Goal: Task Accomplishment & Management: Use online tool/utility

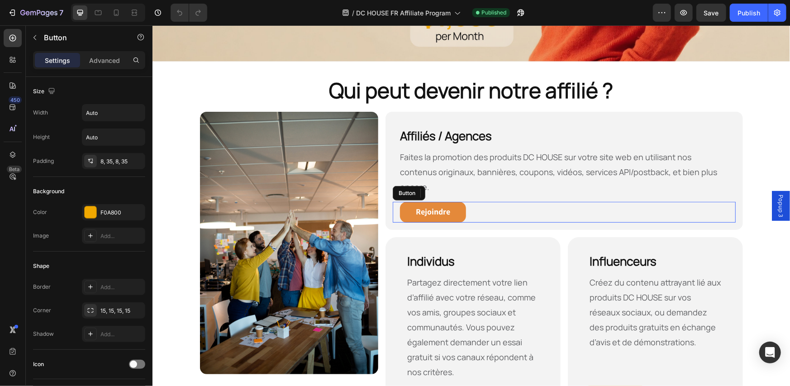
click at [455, 201] on link "Rejoindre" at bounding box center [432, 211] width 66 height 21
click at [776, 205] on span "Popup 3" at bounding box center [780, 205] width 9 height 23
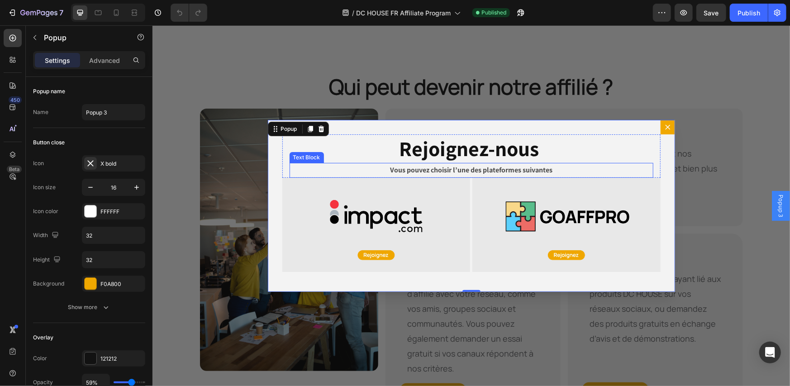
scroll to position [603, 0]
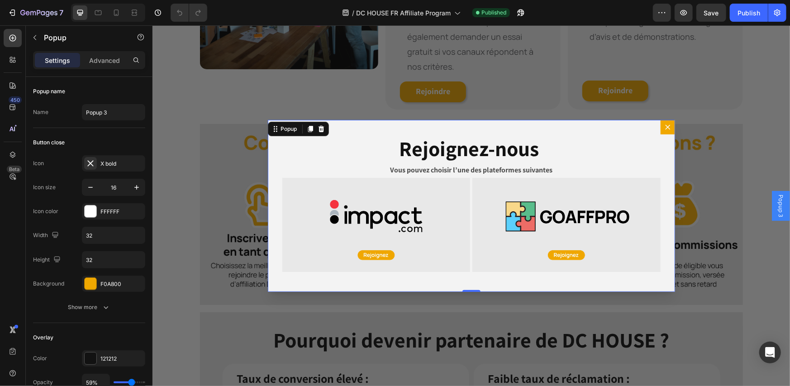
click at [660, 128] on button "Dialog content" at bounding box center [667, 126] width 14 height 14
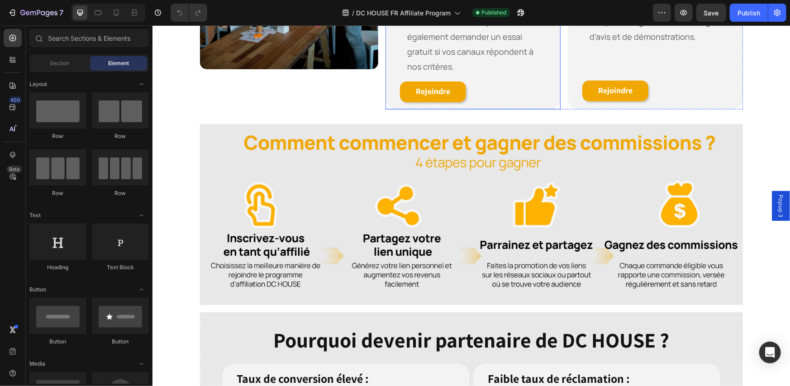
scroll to position [452, 0]
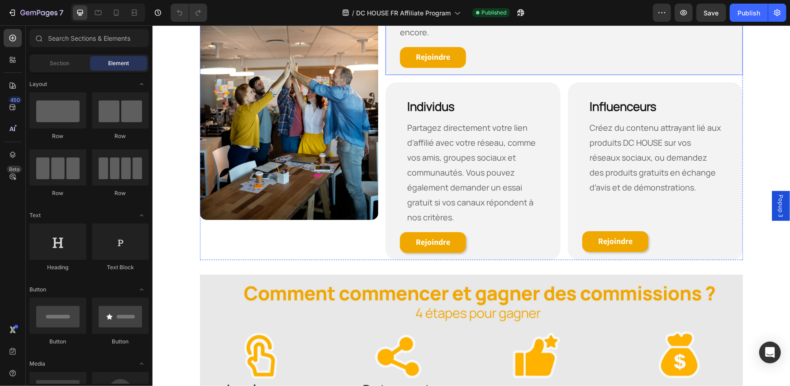
click at [463, 48] on div "Rejoindre Button" at bounding box center [563, 57] width 342 height 21
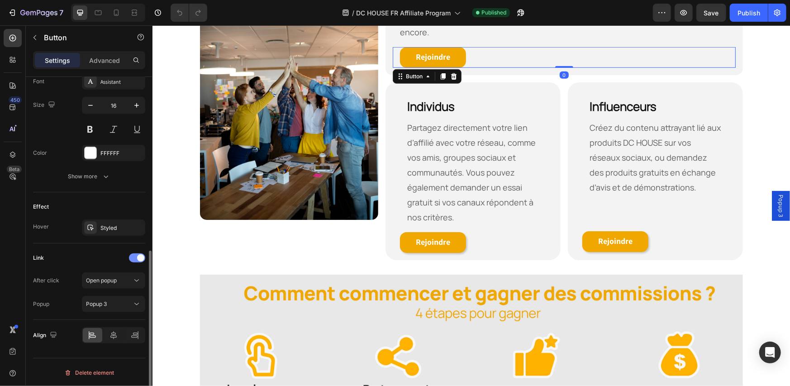
click at [140, 256] on span at bounding box center [140, 257] width 7 height 7
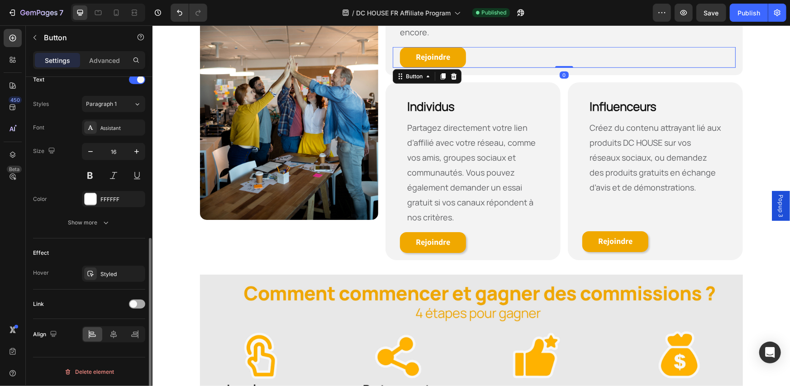
scroll to position [313, 0]
click at [137, 306] on div at bounding box center [137, 304] width 16 height 9
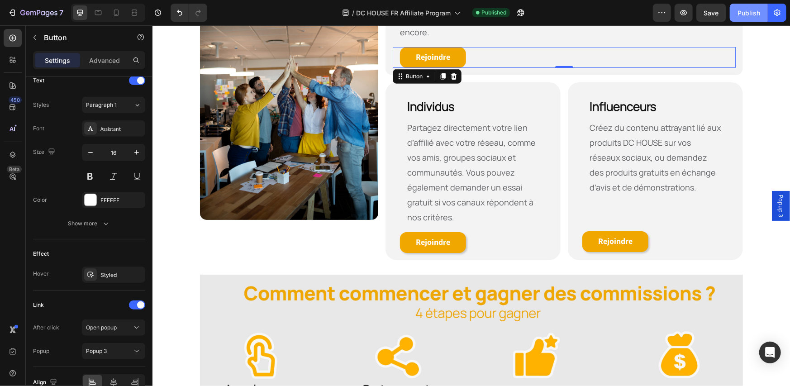
click at [741, 16] on div "Publish" at bounding box center [748, 12] width 23 height 9
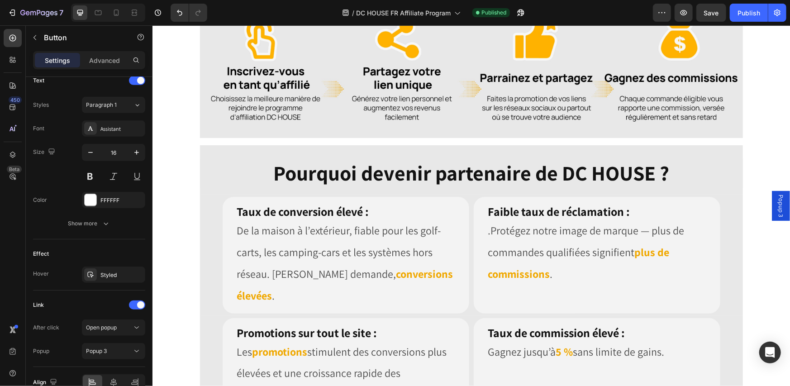
scroll to position [905, 0]
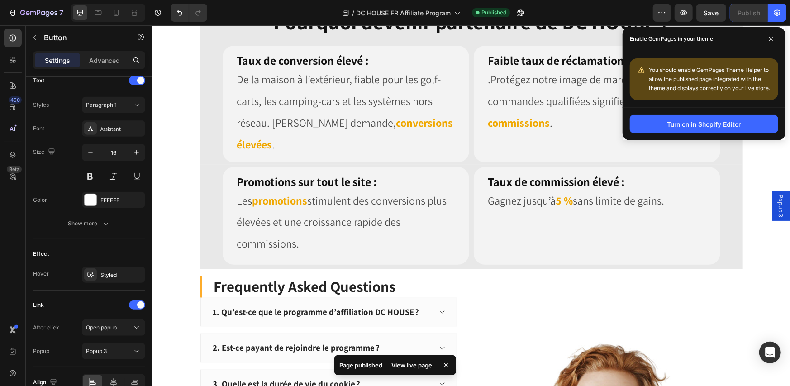
click at [414, 366] on div "View live page" at bounding box center [412, 365] width 52 height 13
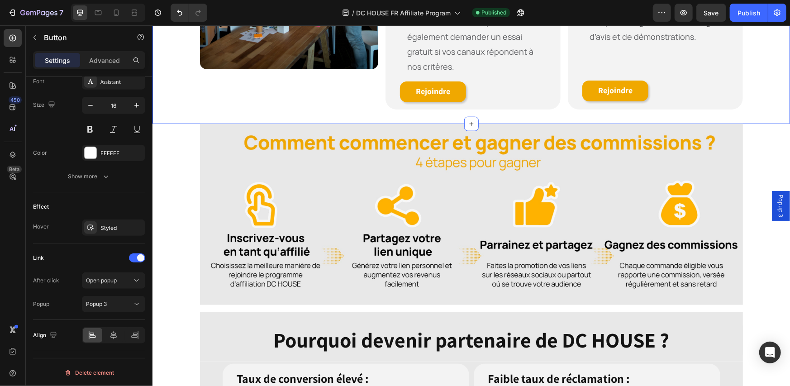
scroll to position [452, 0]
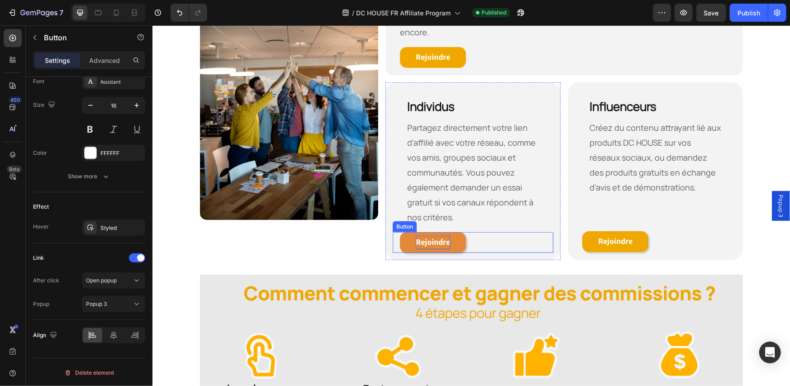
click at [440, 236] on strong "Rejoindre" at bounding box center [432, 241] width 34 height 10
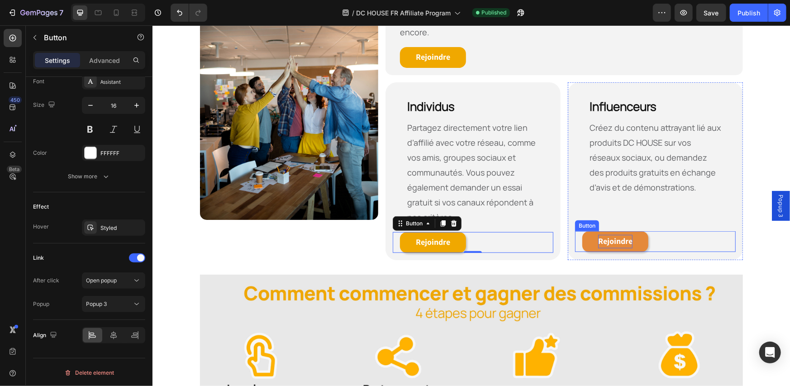
click at [608, 235] on strong "Rejoindre" at bounding box center [615, 240] width 34 height 10
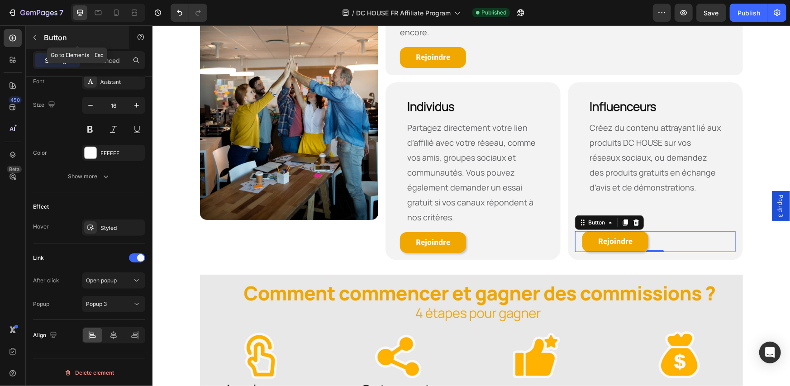
click at [71, 30] on div "Button" at bounding box center [77, 38] width 103 height 24
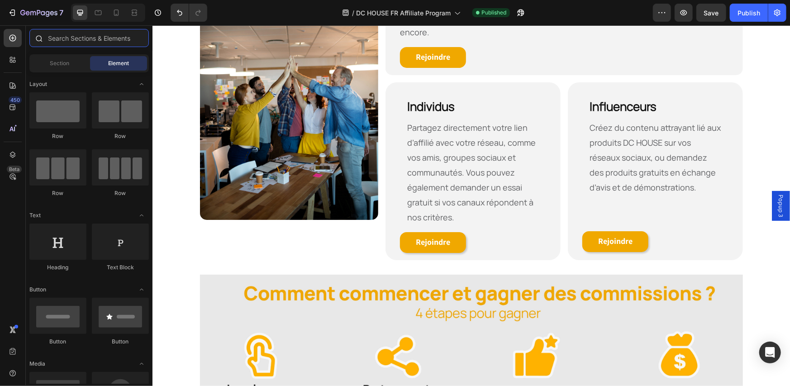
click at [86, 31] on input "text" at bounding box center [88, 38] width 119 height 18
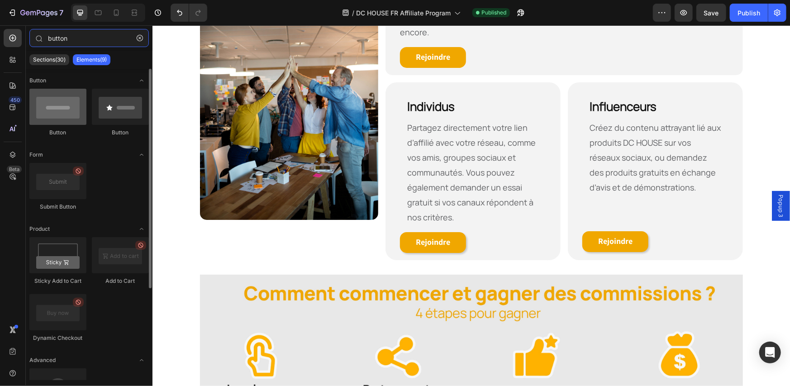
type input "button"
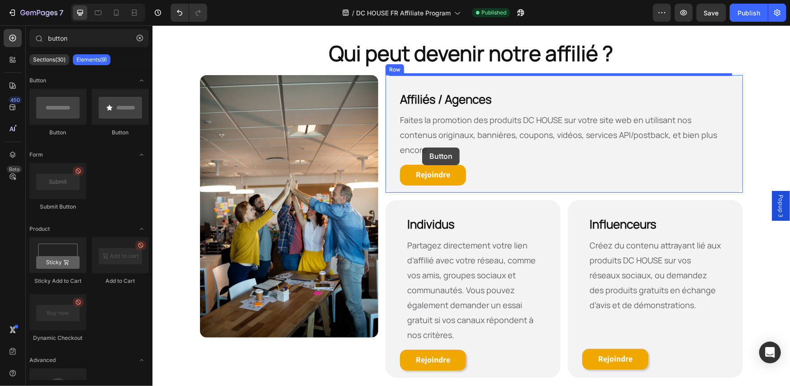
scroll to position [320, 0]
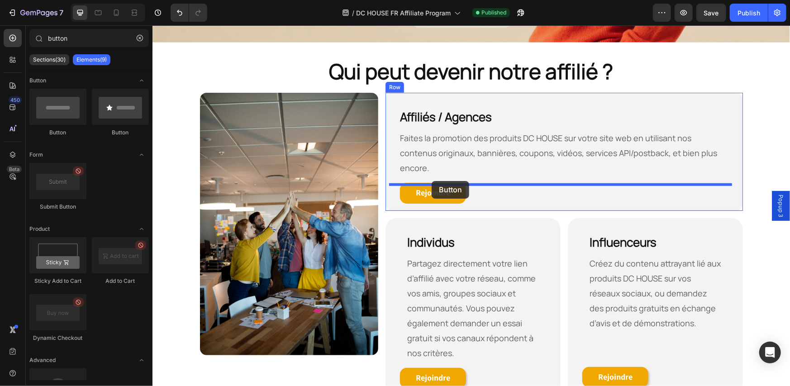
drag, startPoint x: 213, startPoint y: 137, endPoint x: 431, endPoint y: 180, distance: 222.9
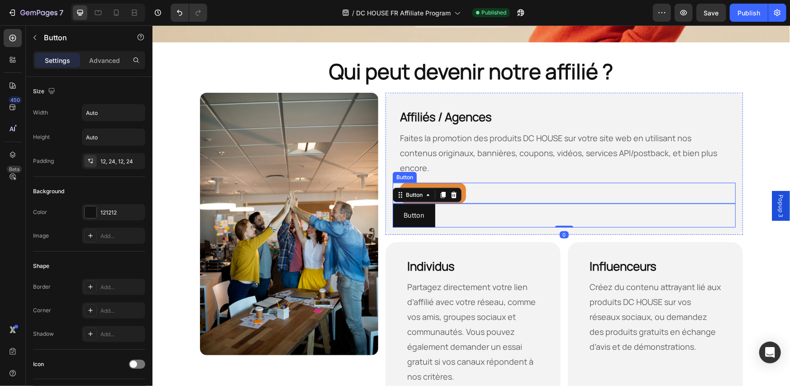
drag, startPoint x: 491, startPoint y: 158, endPoint x: 450, endPoint y: 166, distance: 41.5
click at [491, 158] on div "Faites la promotion des produits DC HOUSE sur votre site web en utilisant nos c…" at bounding box center [563, 156] width 342 height 52
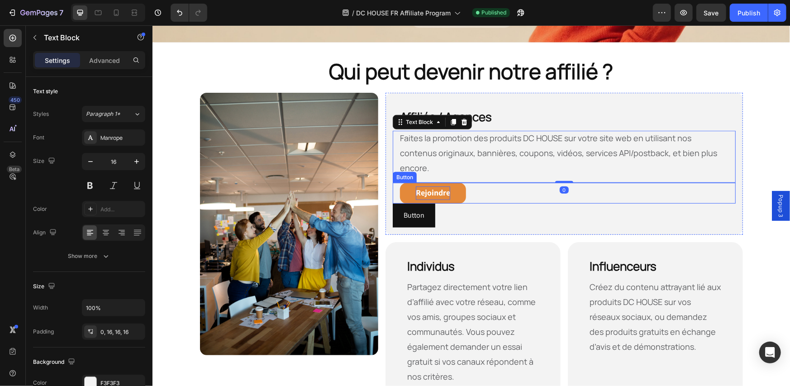
click at [427, 187] on strong "Rejoindre" at bounding box center [432, 192] width 34 height 10
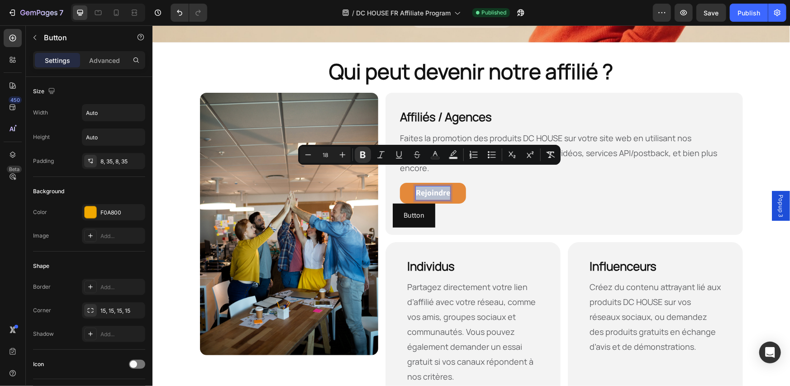
copy strong "Rejoindre"
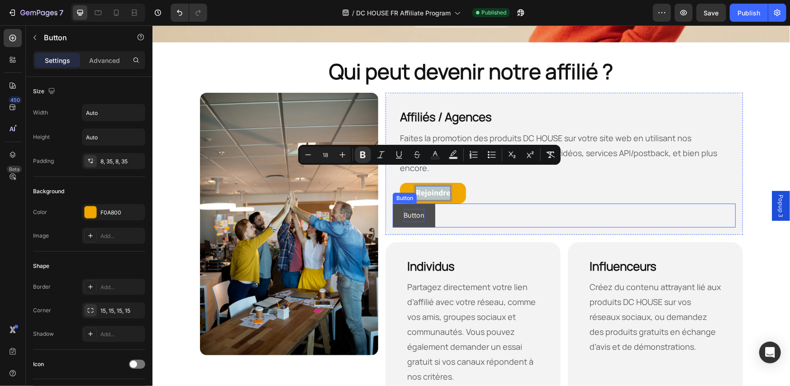
click at [412, 209] on p "Button" at bounding box center [413, 215] width 21 height 13
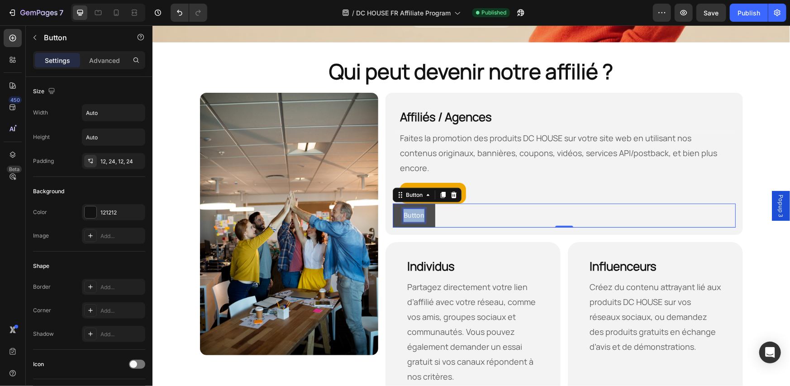
scroll to position [313, 0]
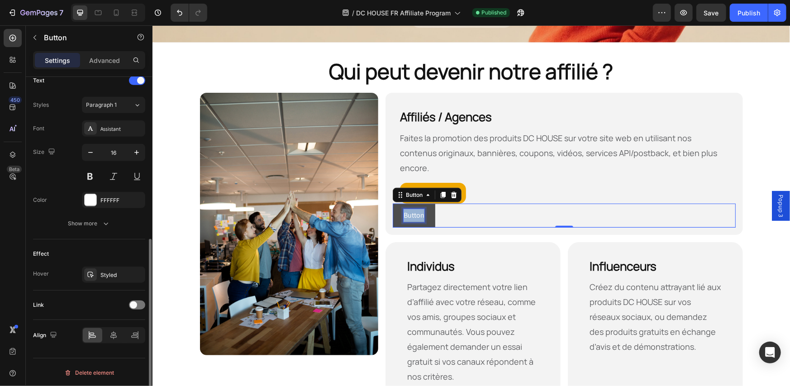
click at [412, 209] on p "Button" at bounding box center [413, 215] width 21 height 13
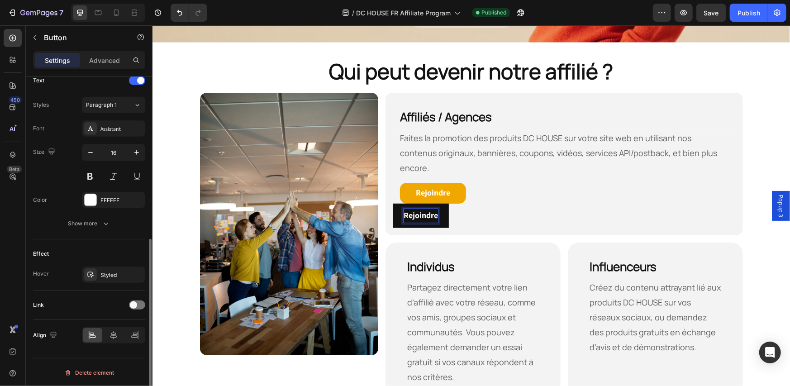
click at [466, 203] on div "Rejoindre Button 0" at bounding box center [563, 215] width 342 height 24
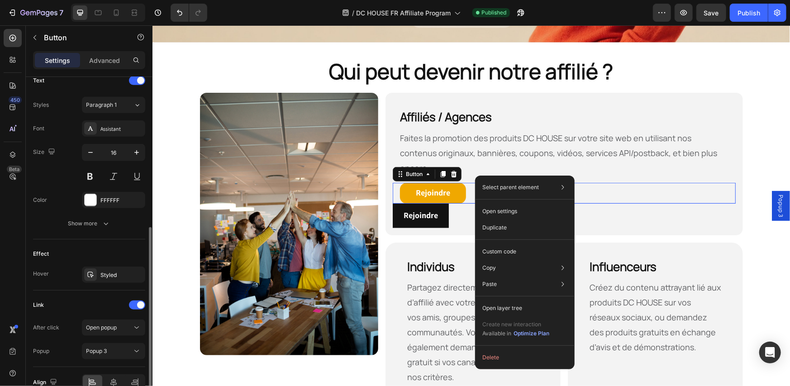
scroll to position [313, 0]
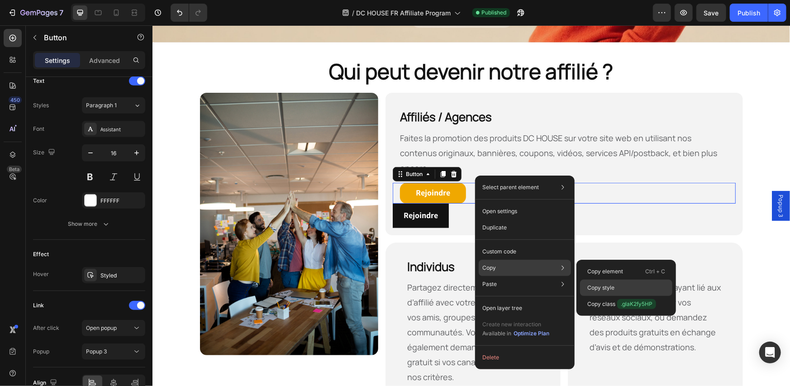
click at [615, 296] on div "Copy style" at bounding box center [626, 304] width 92 height 16
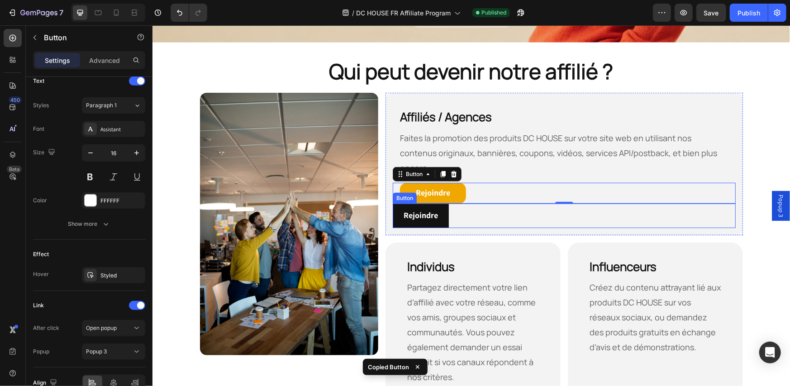
click at [527, 203] on div "Rejoindre Button" at bounding box center [563, 215] width 342 height 24
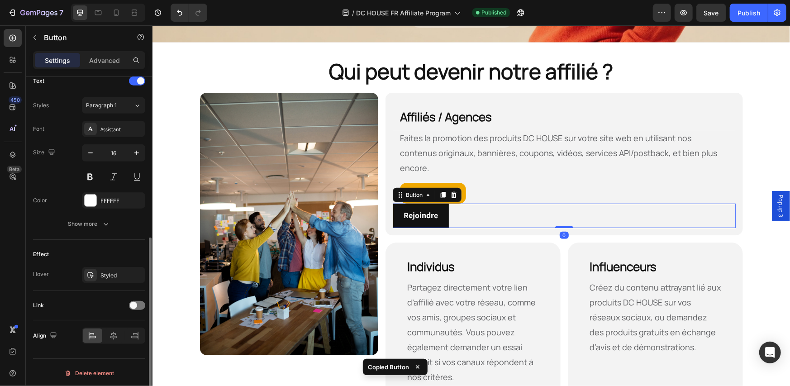
scroll to position [312, 0]
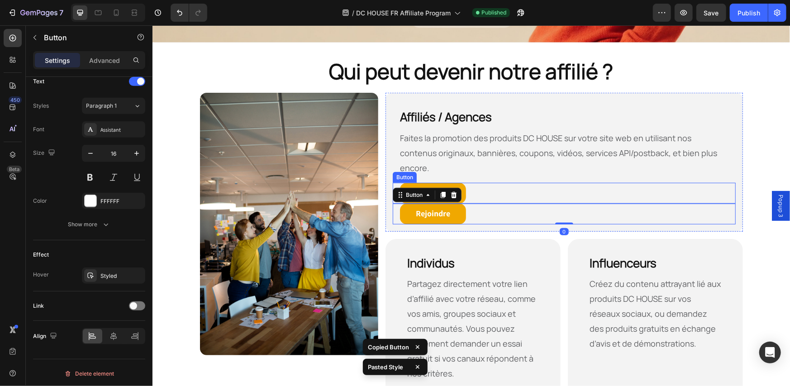
click at [492, 182] on div "Rejoindre Button" at bounding box center [563, 192] width 342 height 21
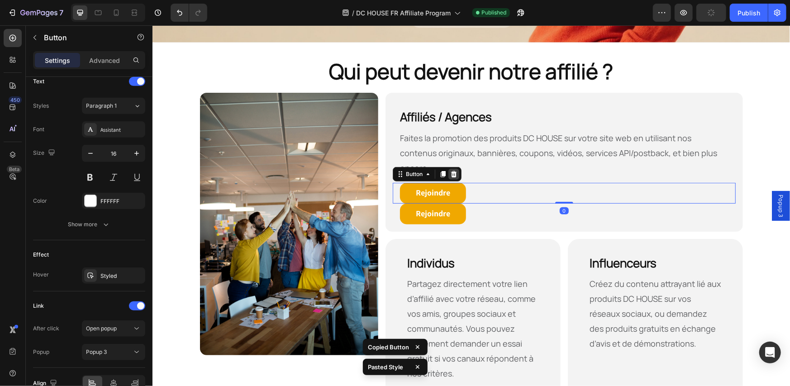
click at [450, 170] on icon at bounding box center [453, 173] width 7 height 7
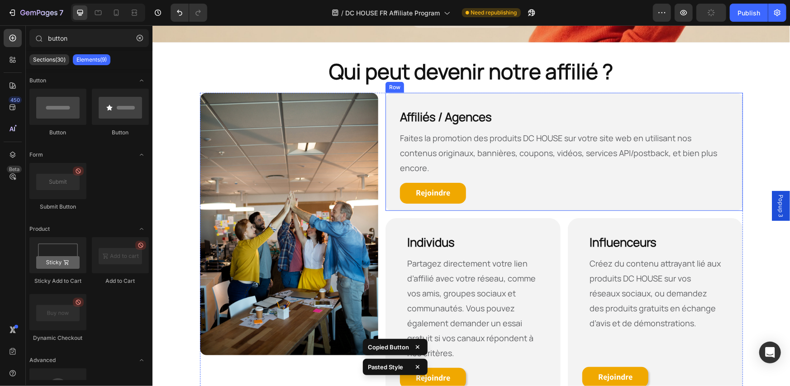
click at [483, 182] on div "Rejoindre Button" at bounding box center [563, 192] width 342 height 21
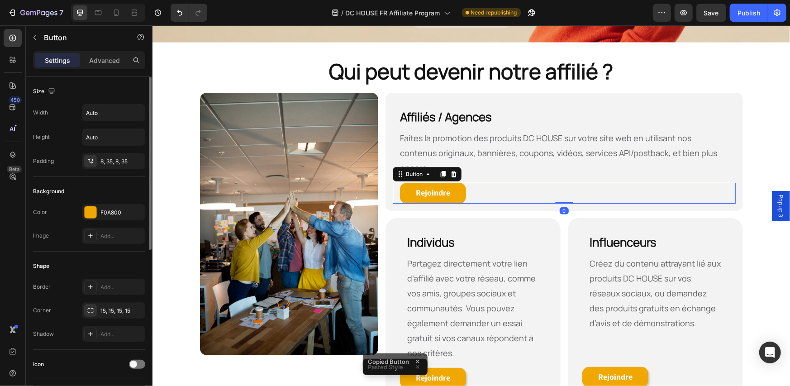
scroll to position [302, 0]
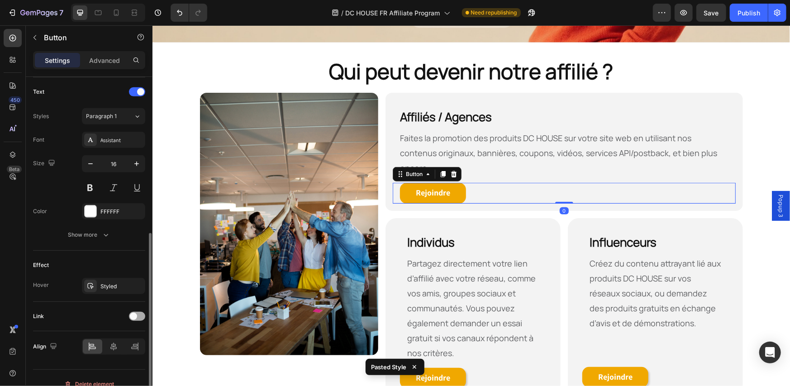
click at [137, 314] on div at bounding box center [137, 316] width 16 height 9
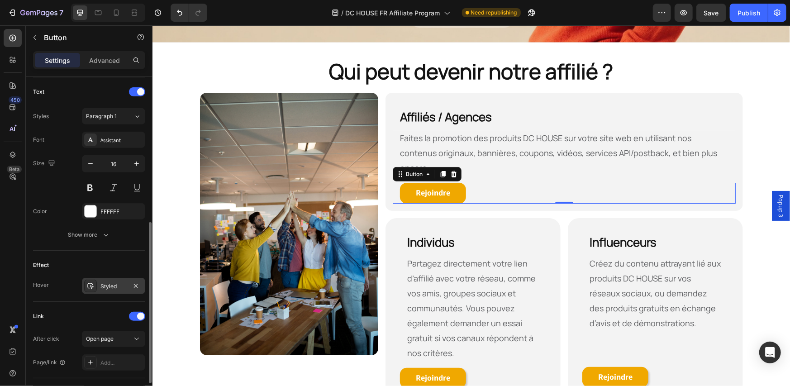
scroll to position [360, 0]
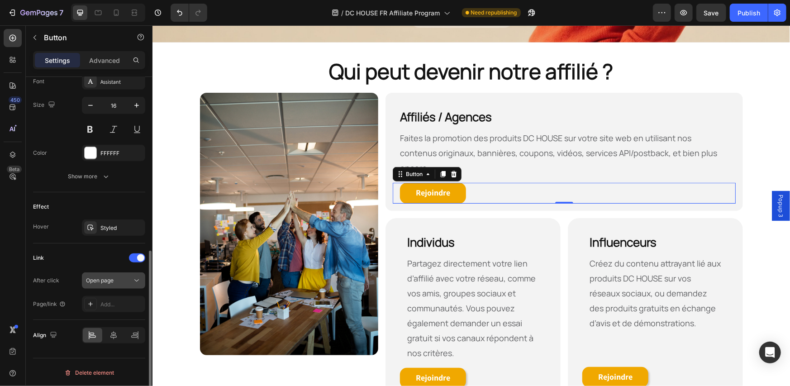
click at [124, 276] on div "Open page" at bounding box center [113, 280] width 55 height 9
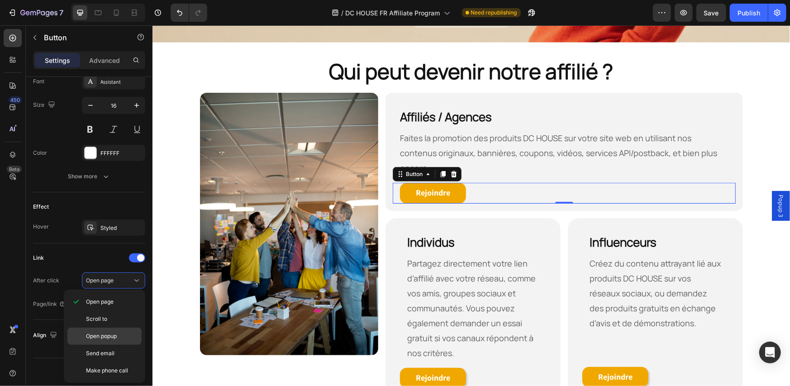
click at [119, 334] on p "Open popup" at bounding box center [112, 336] width 52 height 8
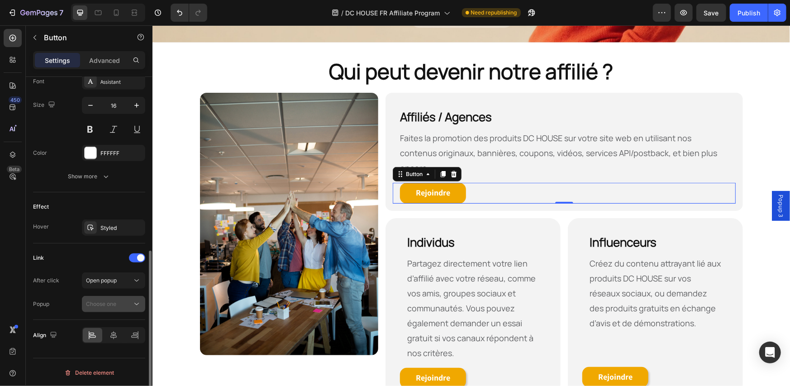
click at [116, 302] on span "Choose one" at bounding box center [101, 303] width 30 height 7
click at [113, 328] on p "Popup 3" at bounding box center [112, 325] width 52 height 8
click at [439, 170] on icon at bounding box center [442, 173] width 7 height 7
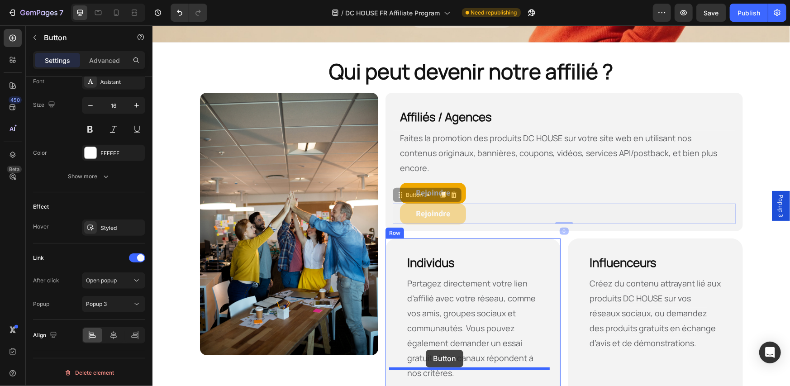
drag, startPoint x: 407, startPoint y: 177, endPoint x: 425, endPoint y: 357, distance: 180.5
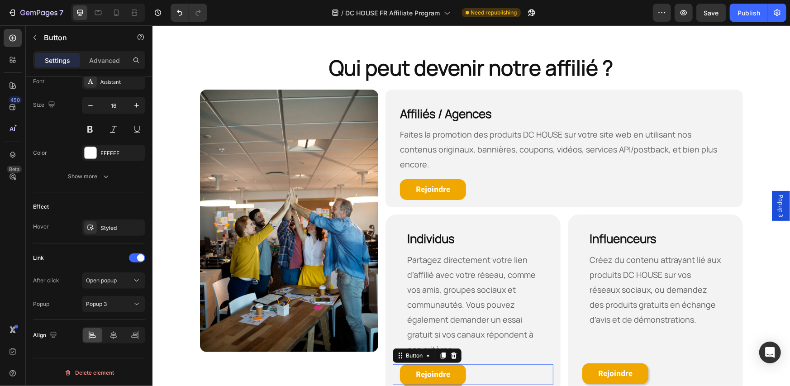
scroll to position [347, 0]
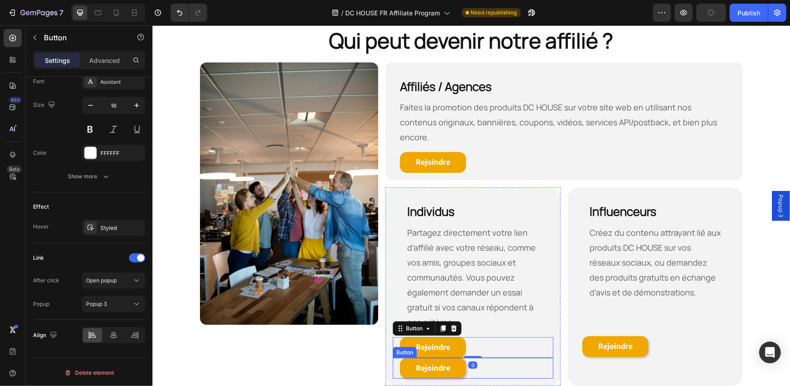
click at [482, 357] on div "Rejoindre Button" at bounding box center [472, 367] width 161 height 21
click at [451, 345] on icon at bounding box center [453, 348] width 7 height 7
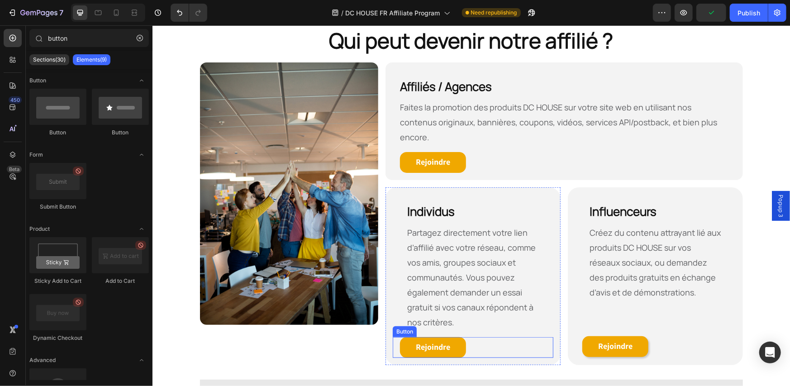
click at [501, 337] on div "Rejoindre Button" at bounding box center [472, 347] width 161 height 21
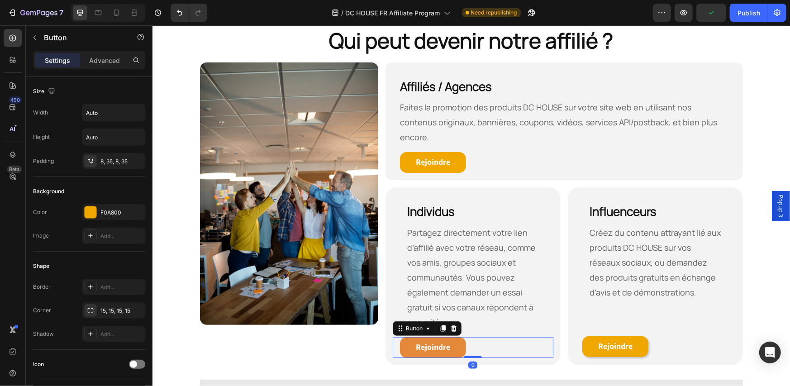
click at [439, 324] on icon at bounding box center [442, 327] width 7 height 7
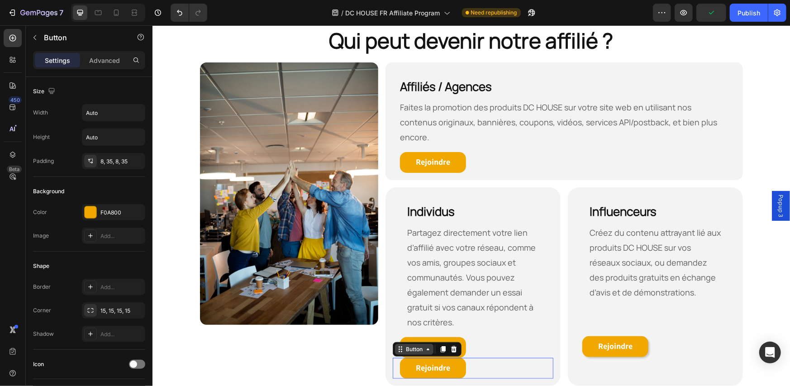
scroll to position [360, 0]
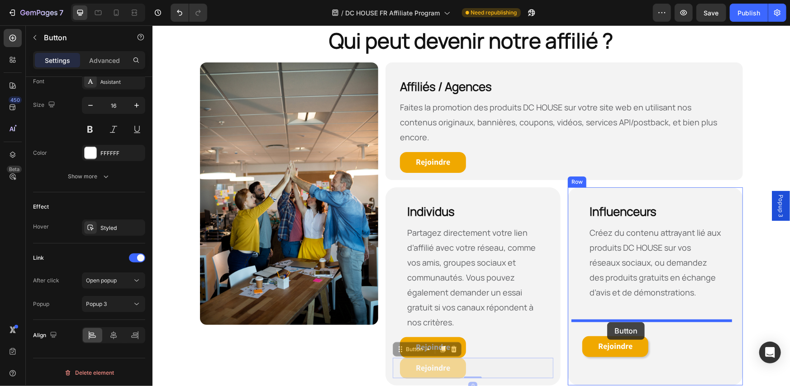
drag, startPoint x: 405, startPoint y: 332, endPoint x: 607, endPoint y: 322, distance: 202.0
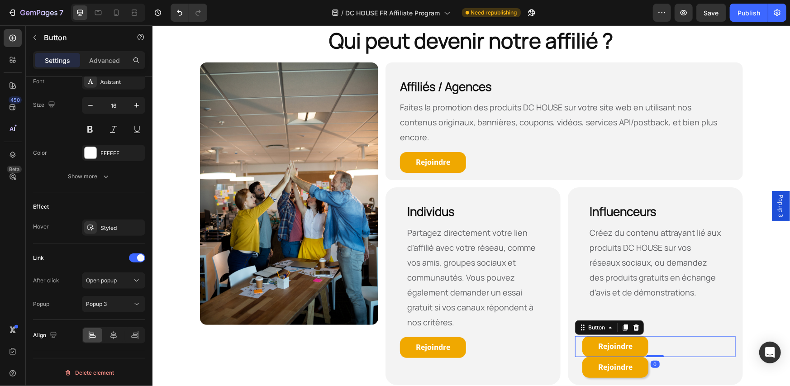
click at [665, 356] on div "Rejoindre Button" at bounding box center [654, 366] width 161 height 21
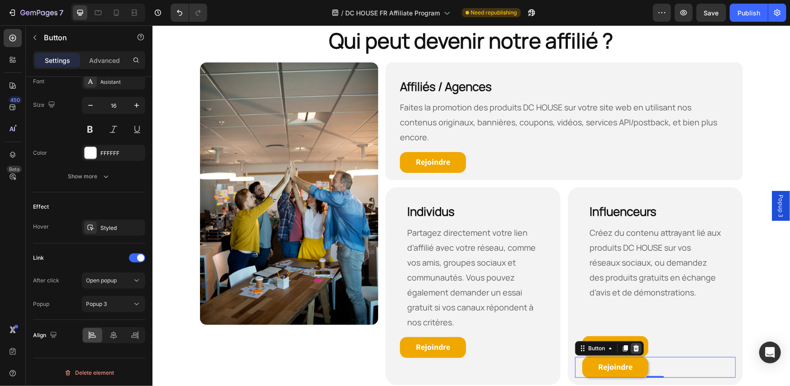
click at [634, 345] on icon at bounding box center [635, 348] width 6 height 6
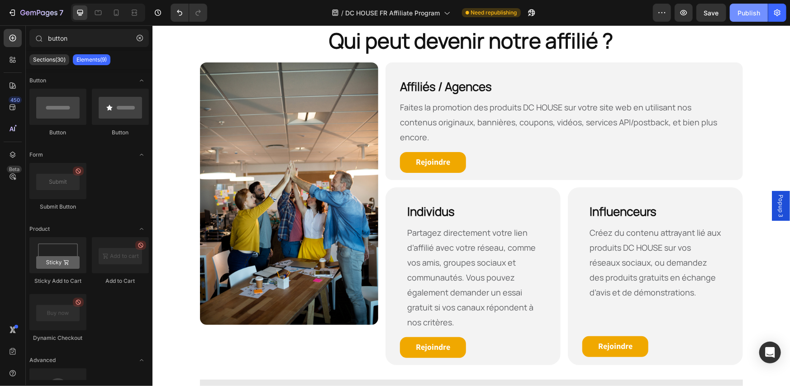
click at [740, 15] on div "Publish" at bounding box center [748, 12] width 23 height 9
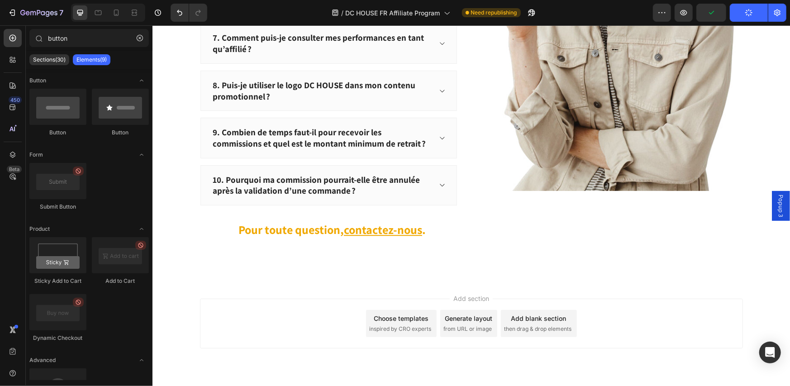
scroll to position [1396, 0]
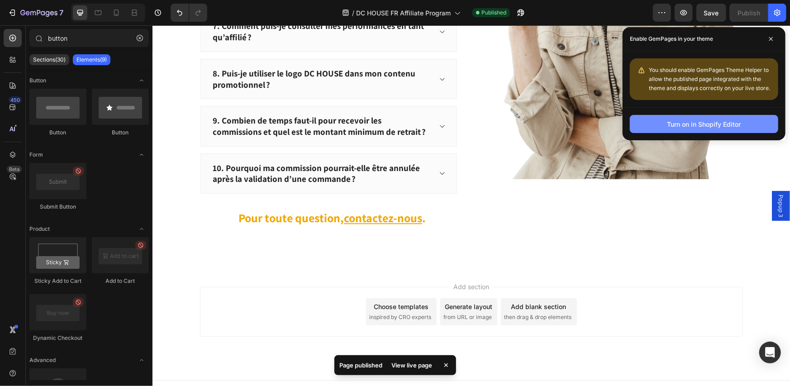
click at [669, 128] on div "Turn on in Shopify Editor" at bounding box center [704, 123] width 74 height 9
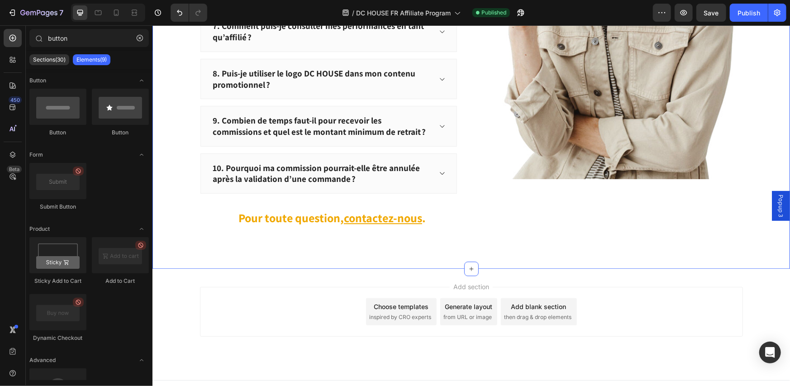
click at [771, 202] on div "Popup 3" at bounding box center [780, 205] width 18 height 30
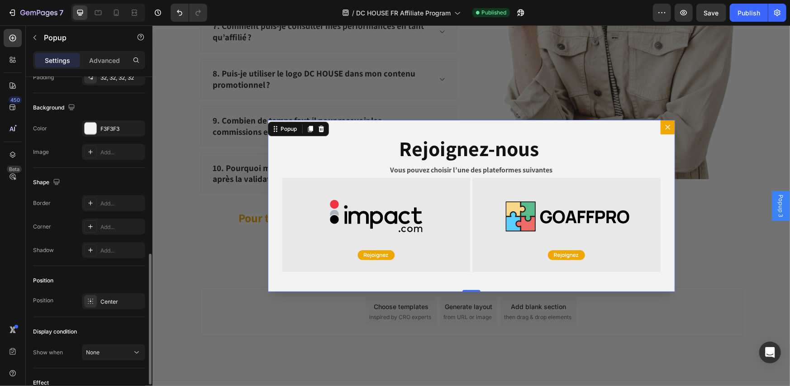
scroll to position [520, 0]
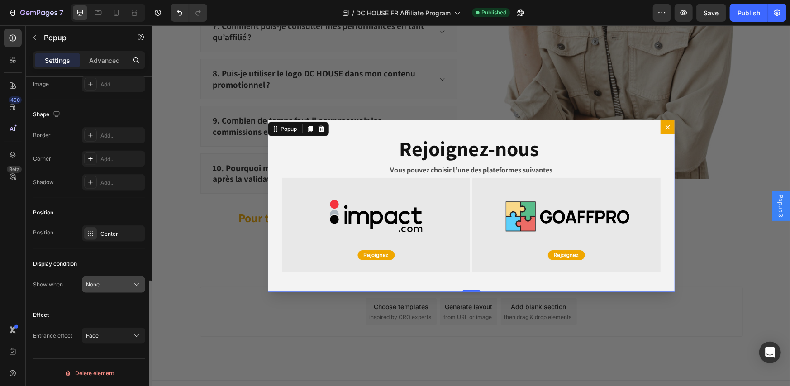
click at [117, 277] on button "None" at bounding box center [113, 284] width 63 height 16
click at [117, 264] on div "Display condition" at bounding box center [89, 263] width 112 height 14
click at [311, 132] on div "Dialog content" at bounding box center [309, 128] width 11 height 11
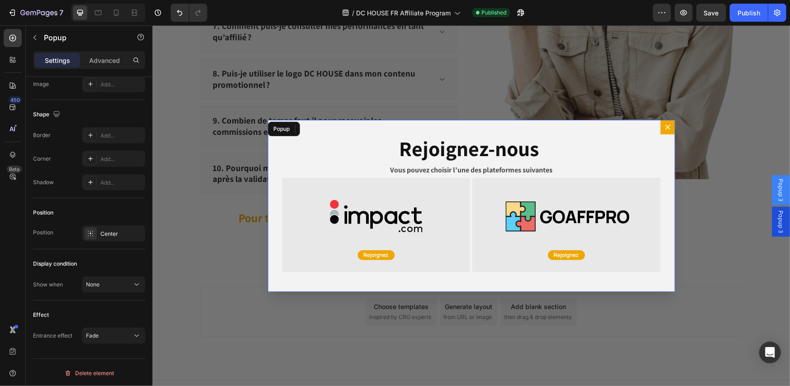
click at [776, 214] on span "Popup 3" at bounding box center [780, 221] width 9 height 23
click at [776, 197] on span "Popup 3" at bounding box center [780, 189] width 9 height 23
click at [286, 128] on div "Rejoignez-nous Heading Vous pouvez choisir l’une des plateformes suivantes Text…" at bounding box center [470, 205] width 407 height 172
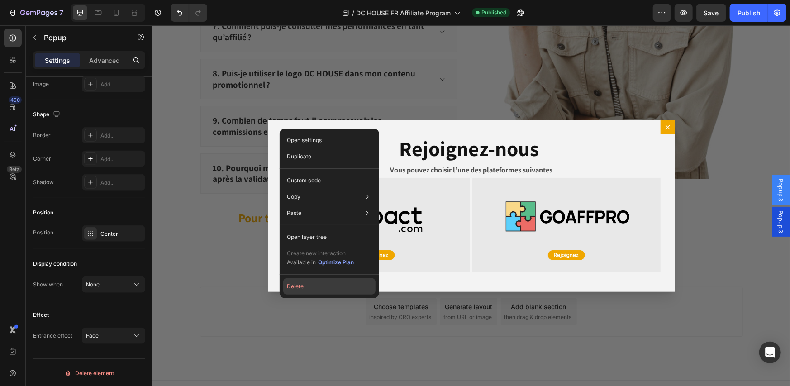
click at [321, 283] on button "Delete" at bounding box center [329, 286] width 92 height 16
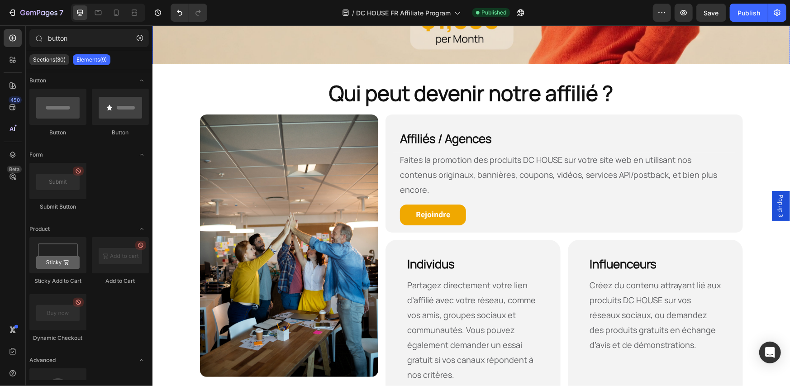
scroll to position [301, 0]
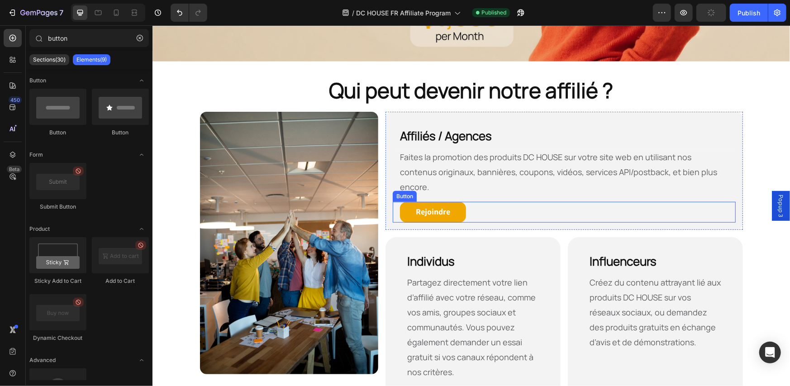
click at [425, 206] on strong "Rejoindre" at bounding box center [432, 211] width 34 height 10
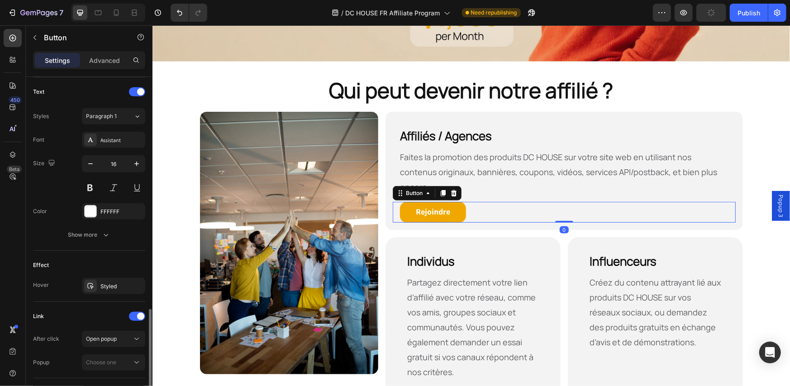
scroll to position [360, 0]
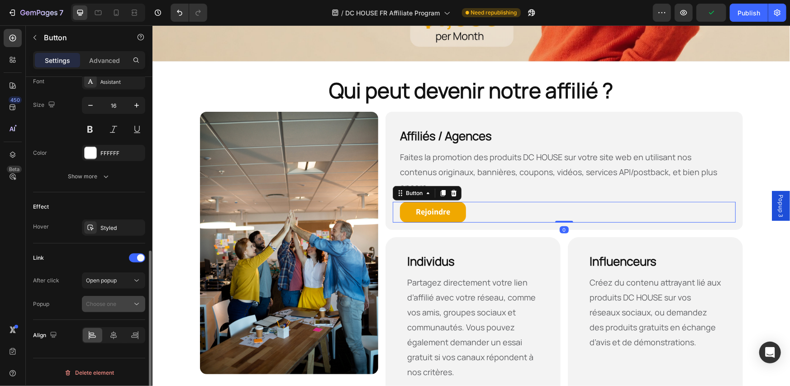
click at [112, 308] on button "Choose one" at bounding box center [113, 304] width 63 height 16
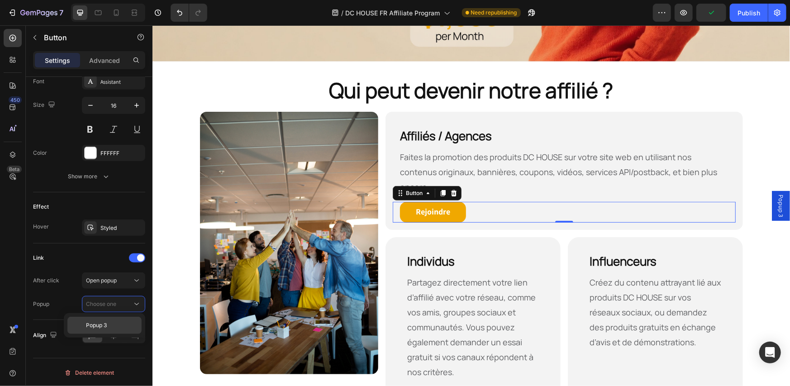
click at [113, 326] on p "Popup 3" at bounding box center [112, 325] width 52 height 8
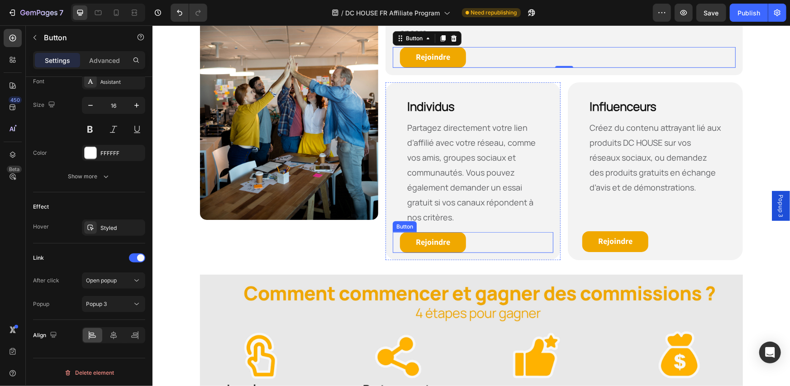
click at [495, 232] on div "Rejoindre Button" at bounding box center [472, 242] width 161 height 21
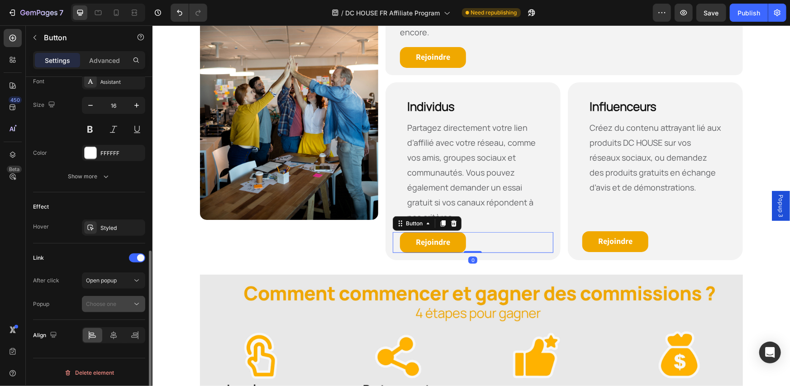
click at [102, 301] on span "Choose one" at bounding box center [101, 303] width 30 height 7
drag, startPoint x: 102, startPoint y: 322, endPoint x: 127, endPoint y: 320, distance: 24.9
click at [102, 322] on span "Popup 3" at bounding box center [96, 325] width 21 height 8
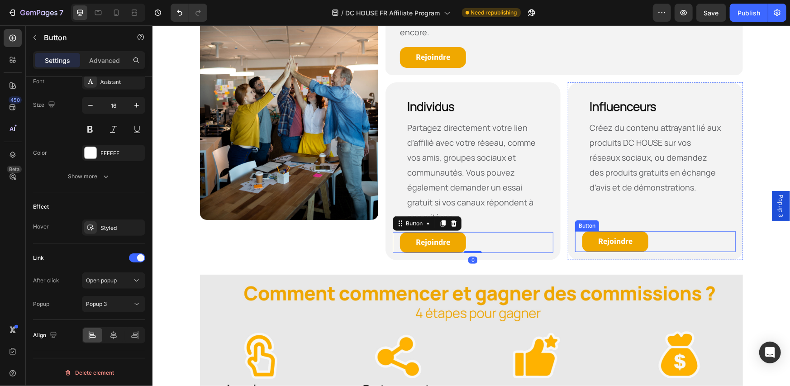
click at [664, 231] on div "Rejoindre Button" at bounding box center [654, 241] width 161 height 21
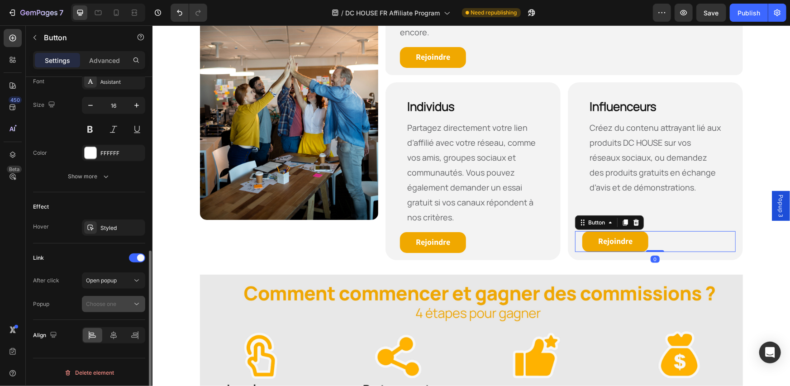
click at [95, 311] on button "Choose one" at bounding box center [113, 304] width 63 height 16
click at [104, 328] on span "Popup 3" at bounding box center [96, 325] width 21 height 8
click at [72, 297] on div "Popup Popup 3" at bounding box center [89, 304] width 112 height 16
click at [750, 18] on button "Publish" at bounding box center [749, 13] width 38 height 18
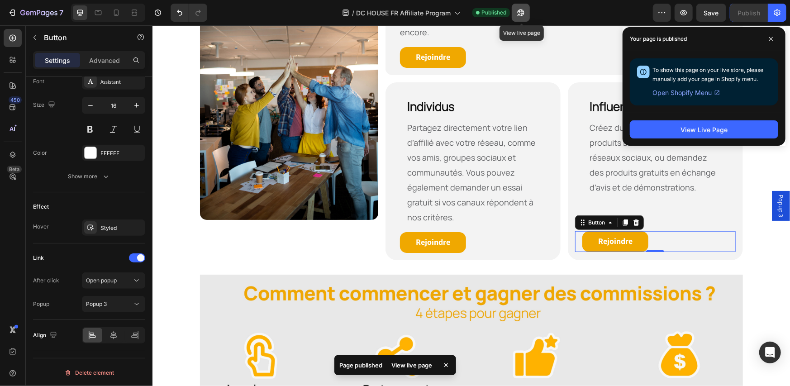
click at [523, 15] on icon "button" at bounding box center [520, 12] width 9 height 9
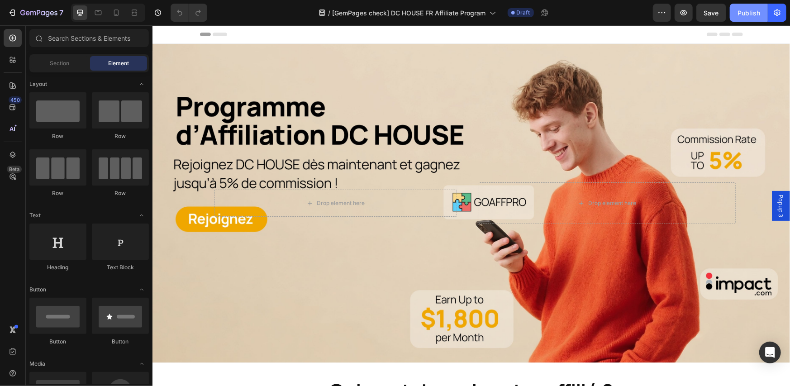
click at [745, 13] on div "Publish" at bounding box center [748, 12] width 23 height 9
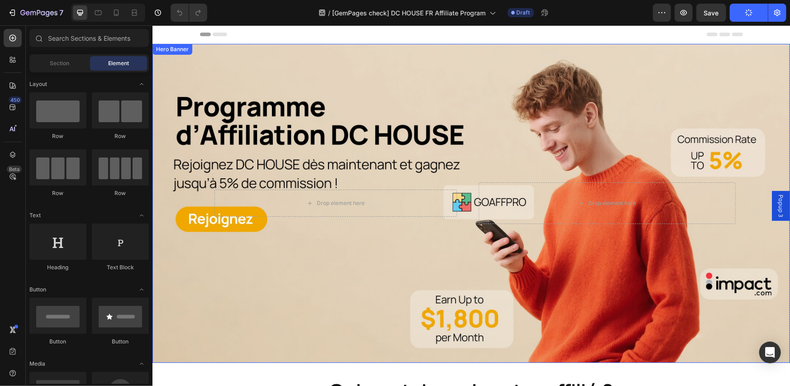
scroll to position [301, 0]
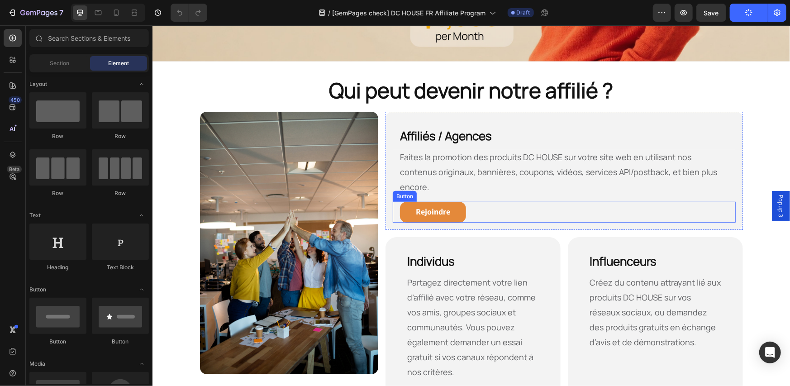
click at [451, 201] on link "Rejoindre" at bounding box center [432, 211] width 66 height 21
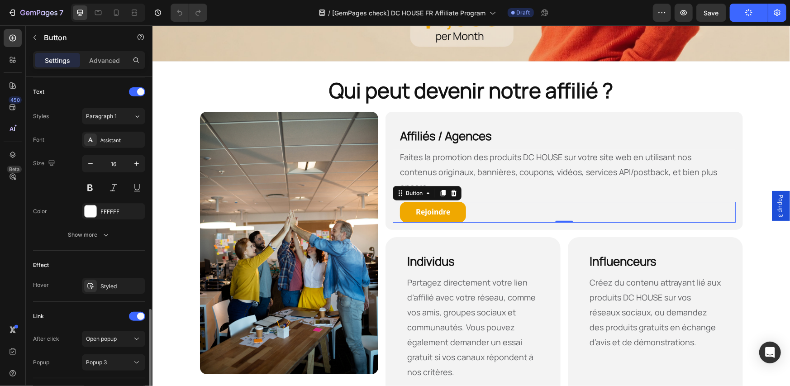
scroll to position [360, 0]
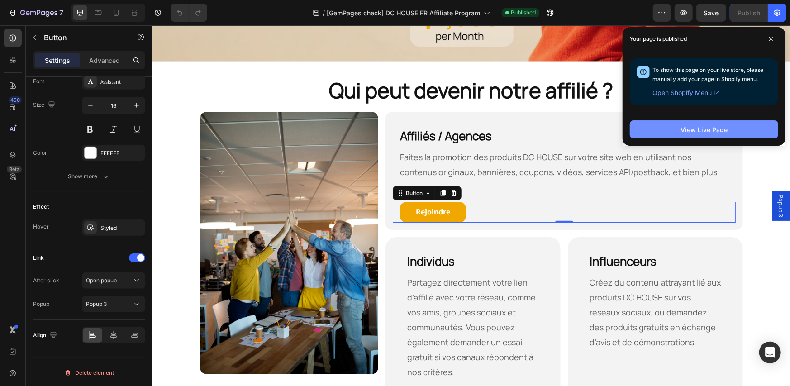
click at [672, 133] on button "View Live Page" at bounding box center [704, 129] width 148 height 18
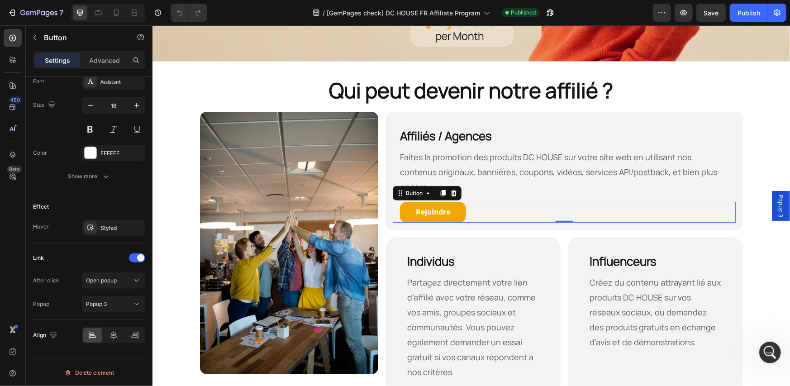
scroll to position [0, 0]
